Goal: Browse casually

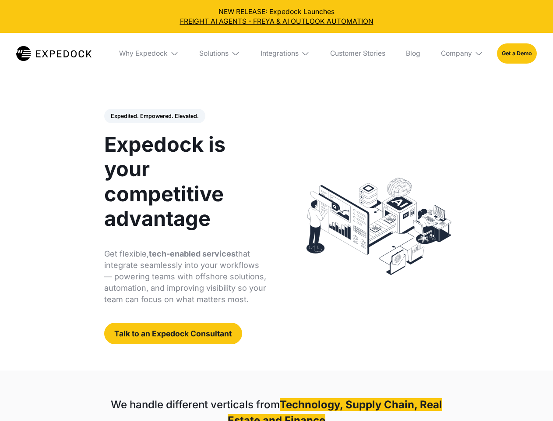
select select
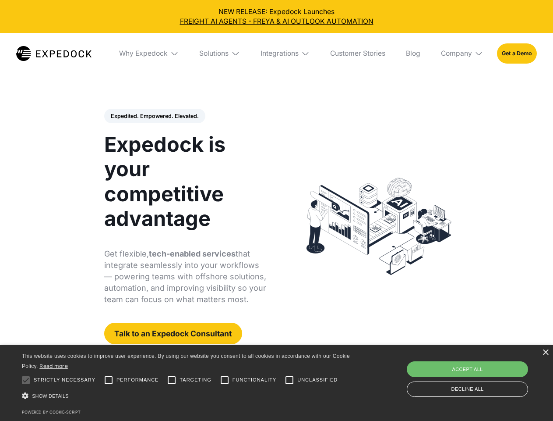
click at [276, 53] on div "Integrations" at bounding box center [280, 53] width 38 height 9
click at [149, 53] on div "Why Expedock" at bounding box center [136, 53] width 49 height 9
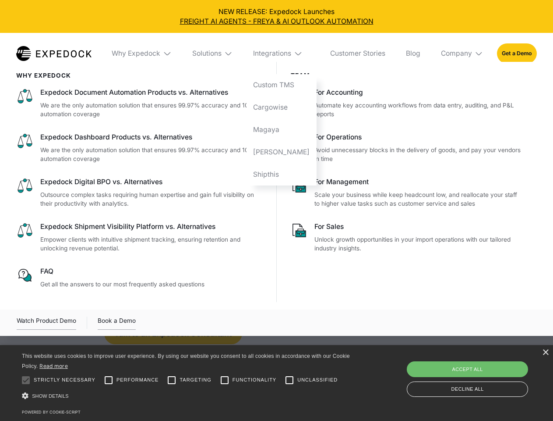
click at [220, 53] on div "Solutions" at bounding box center [206, 53] width 29 height 9
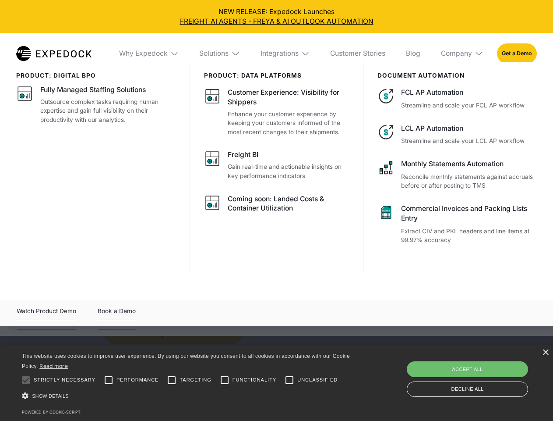
click at [286, 53] on div "Integrations" at bounding box center [280, 53] width 38 height 9
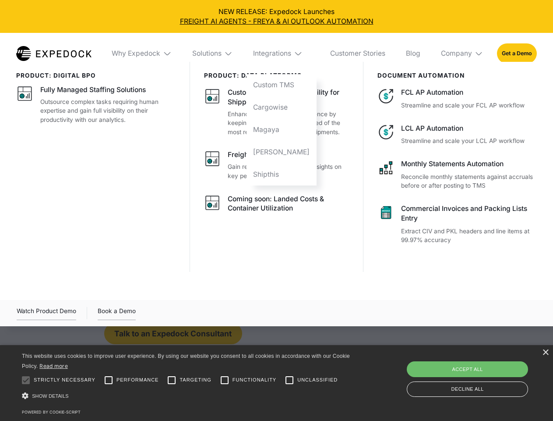
click at [463, 53] on div "Company" at bounding box center [456, 53] width 31 height 9
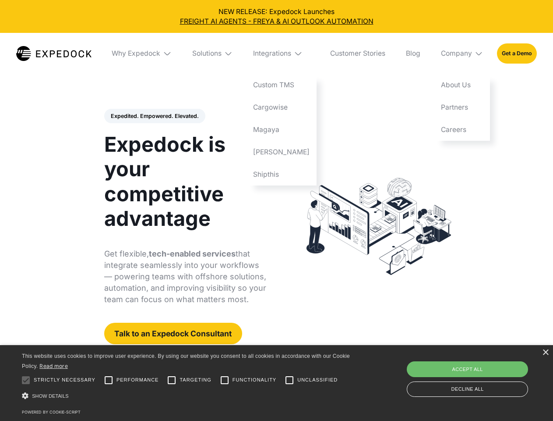
click at [154, 116] on div "Expedited. Empowered. Elevated. Automate Freight Document Extraction at 99.97% …" at bounding box center [185, 227] width 163 height 236
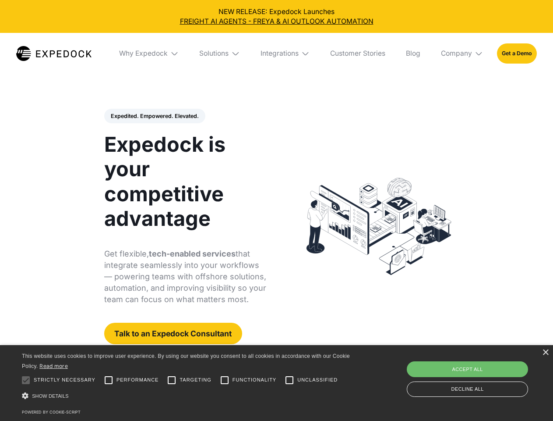
click at [26, 380] on div at bounding box center [26, 380] width 18 height 18
click at [109, 380] on input "Performance" at bounding box center [109, 380] width 18 height 18
checkbox input "true"
click at [172, 380] on input "Targeting" at bounding box center [172, 380] width 18 height 18
checkbox input "true"
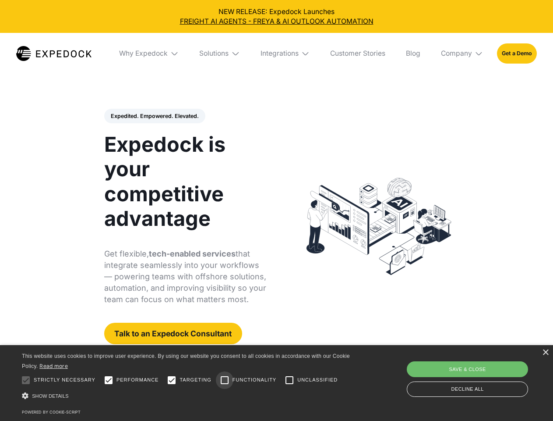
click at [225, 380] on input "Functionality" at bounding box center [225, 380] width 18 height 18
checkbox input "true"
